Goal: Task Accomplishment & Management: Use online tool/utility

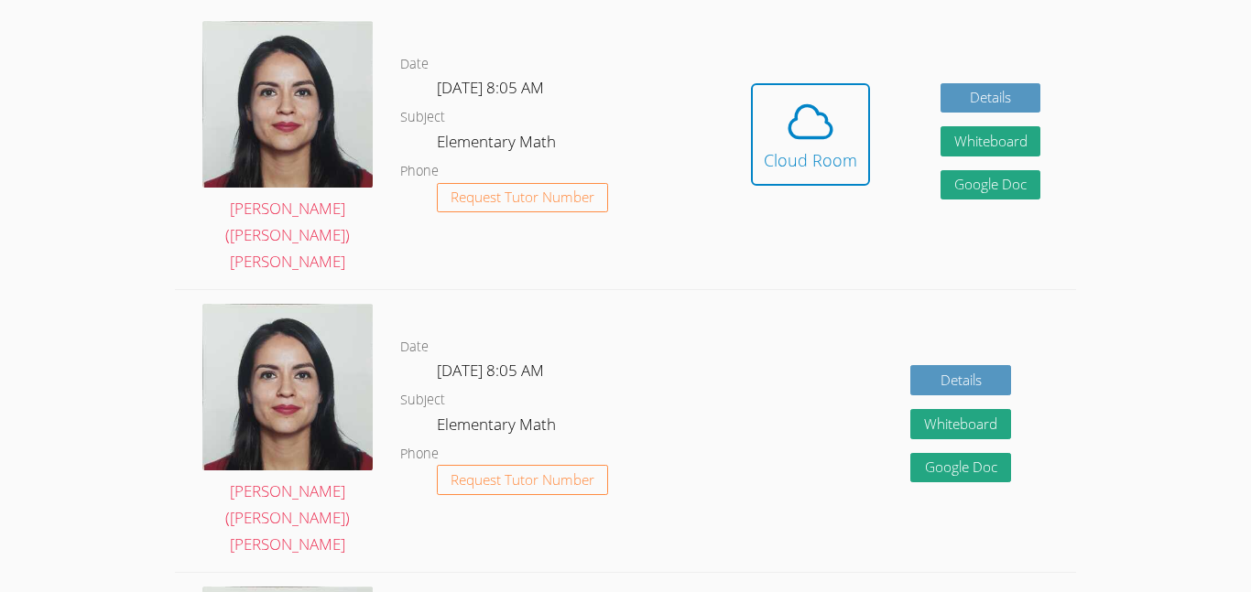
scroll to position [565, 0]
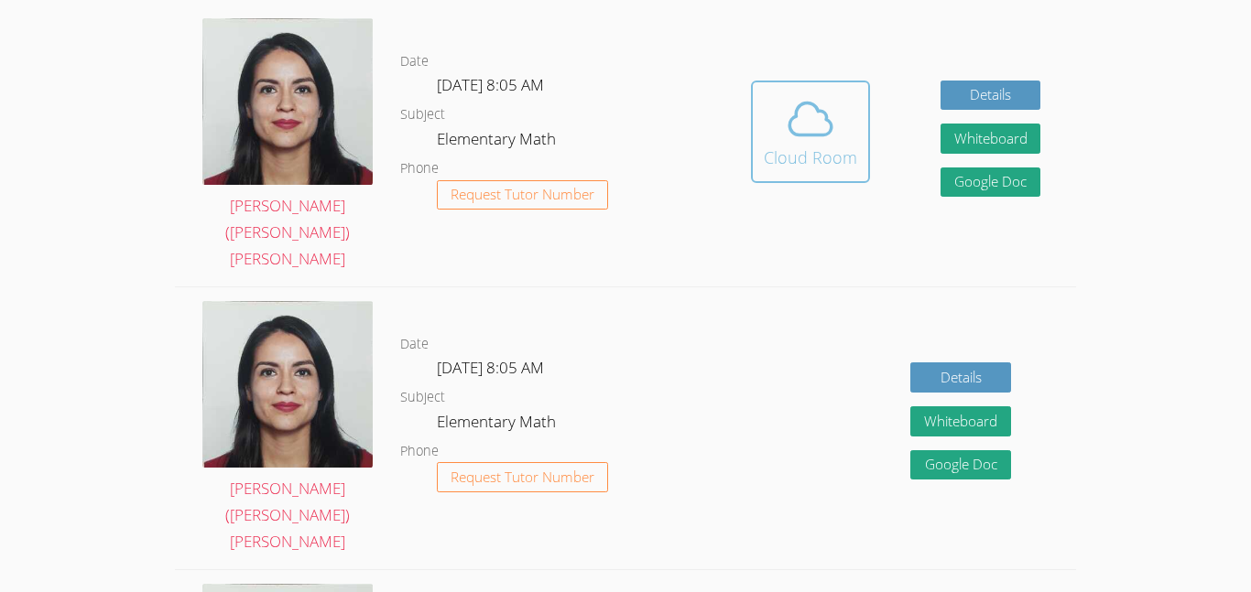
click at [829, 93] on icon at bounding box center [810, 118] width 51 height 51
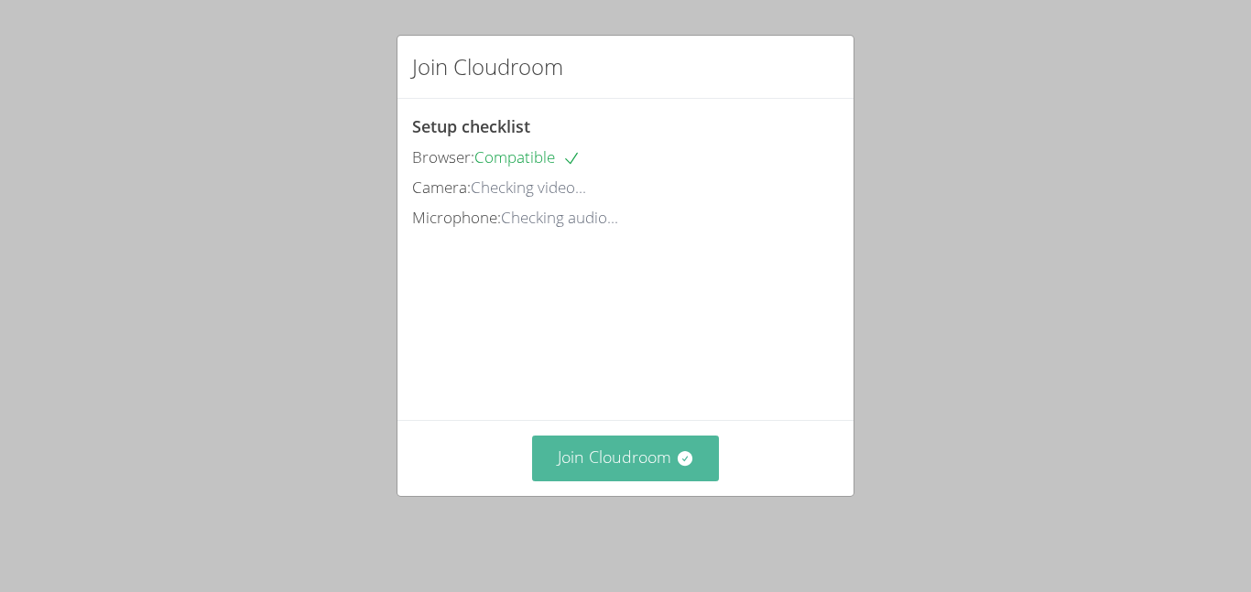
click at [659, 444] on button "Join Cloudroom" at bounding box center [626, 458] width 188 height 45
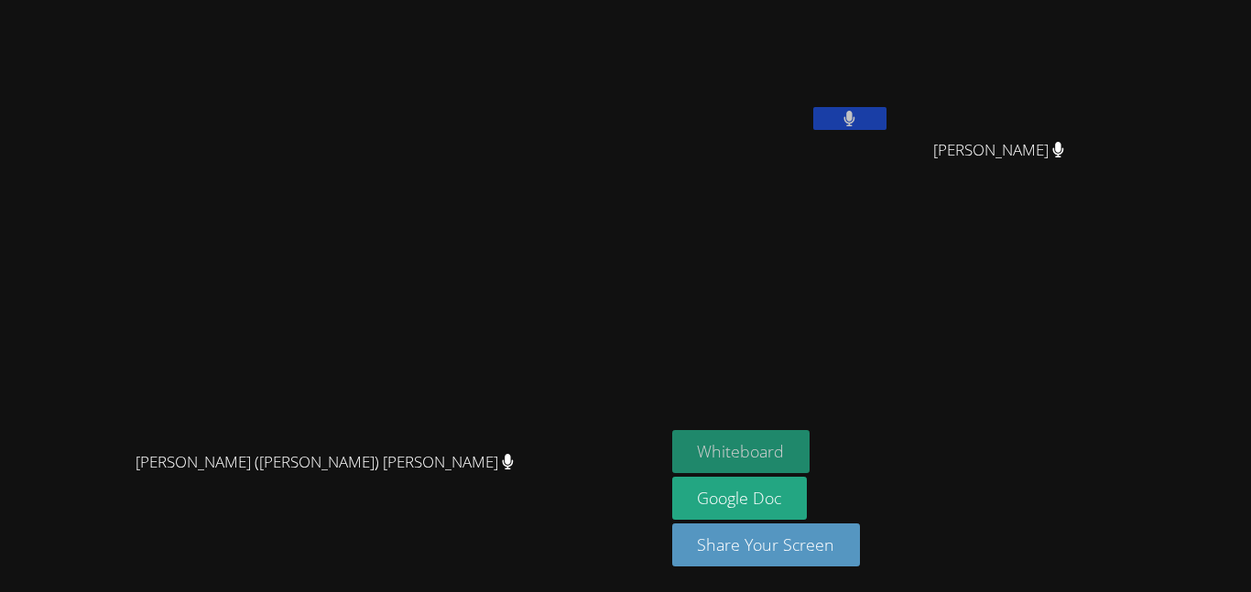
click at [810, 439] on button "Whiteboard" at bounding box center [741, 451] width 138 height 43
